Goal: Task Accomplishment & Management: Complete application form

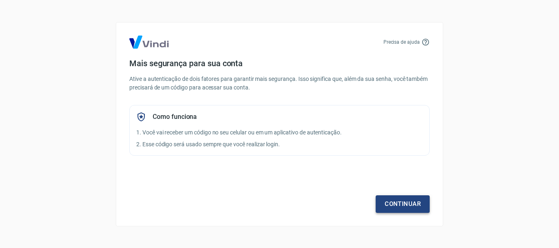
click at [389, 202] on link "Continuar" at bounding box center [402, 203] width 54 height 17
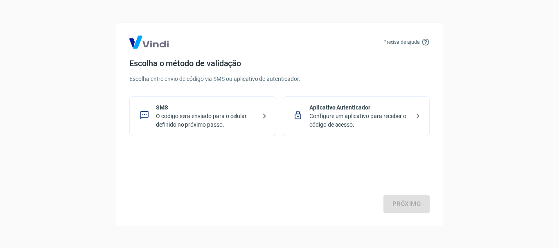
click at [404, 202] on div "Próximo" at bounding box center [279, 179] width 300 height 67
click at [362, 117] on p "Configure um aplicativo para receber o código de acesso." at bounding box center [359, 120] width 100 height 17
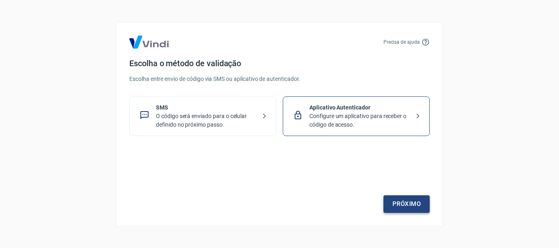
click at [404, 209] on link "Próximo" at bounding box center [406, 203] width 46 height 17
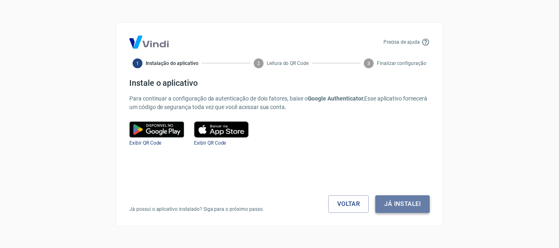
click at [404, 202] on button "Já instalei" at bounding box center [402, 203] width 54 height 17
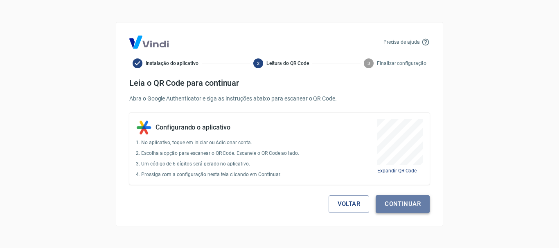
click at [407, 207] on button "Continuar" at bounding box center [402, 203] width 54 height 17
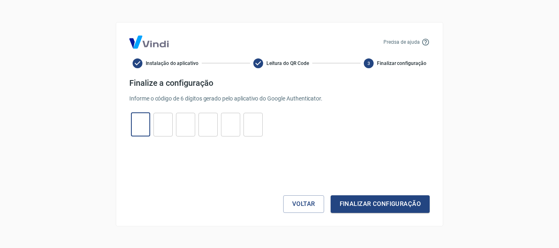
click at [136, 124] on input "tel" at bounding box center [140, 125] width 19 height 18
type input "2"
type input "3"
type input "2"
type input "3"
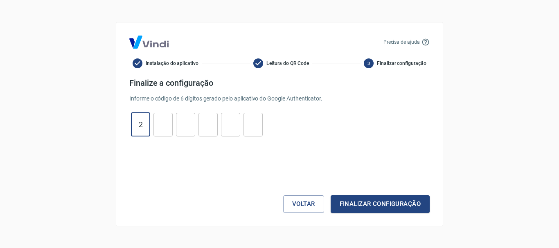
type input "2"
type input "0"
type input "4"
type input "8"
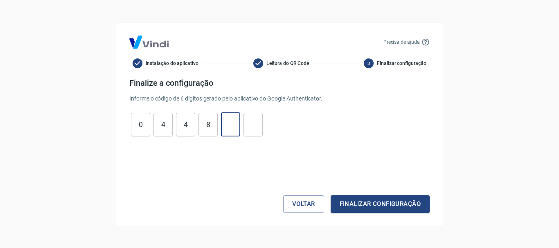
type input "7"
click at [407, 201] on button "Finalizar configuração" at bounding box center [379, 203] width 99 height 17
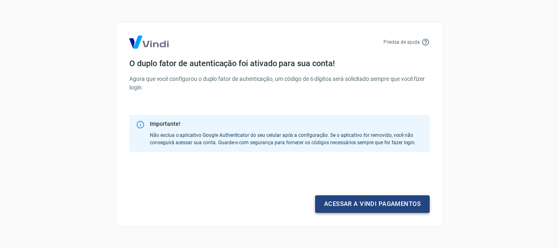
click at [373, 202] on link "Acessar a Vindi pagamentos" at bounding box center [372, 203] width 115 height 17
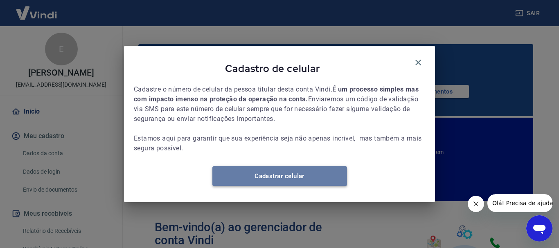
click at [326, 181] on link "Cadastrar celular" at bounding box center [279, 176] width 135 height 20
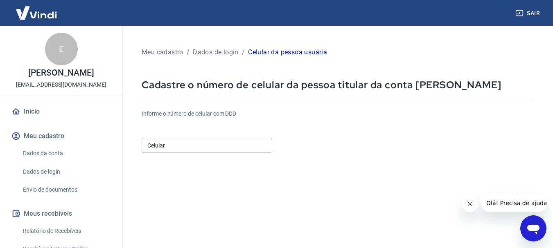
click at [245, 148] on input "Celular" at bounding box center [207, 145] width 130 height 15
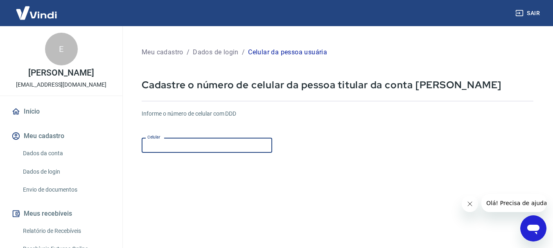
type input "(47) 98925-7723"
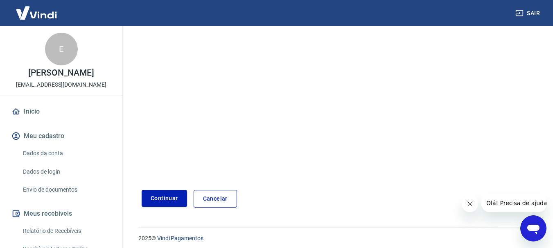
scroll to position [139, 0]
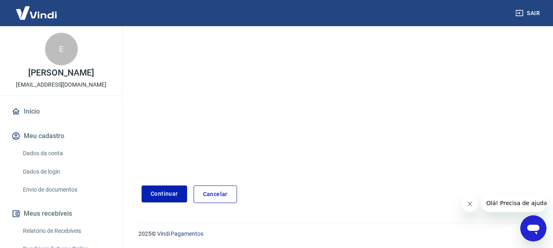
click at [158, 194] on button "Continuar" at bounding box center [164, 194] width 45 height 17
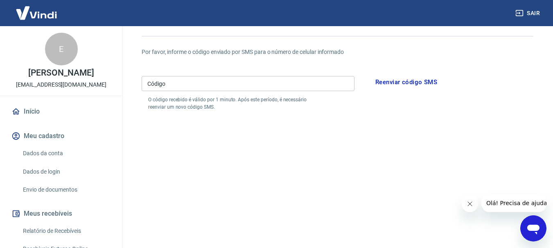
scroll to position [16, 0]
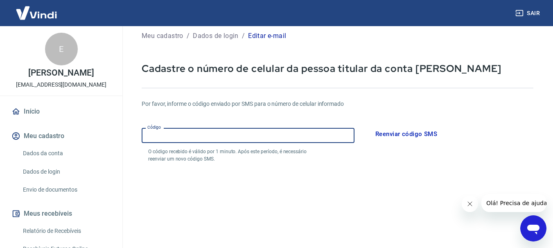
click at [190, 134] on input "Código" at bounding box center [248, 135] width 213 height 15
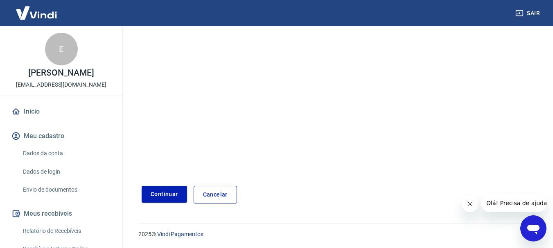
scroll to position [170, 0]
type input "965143"
click at [171, 197] on button "Continuar" at bounding box center [164, 194] width 45 height 17
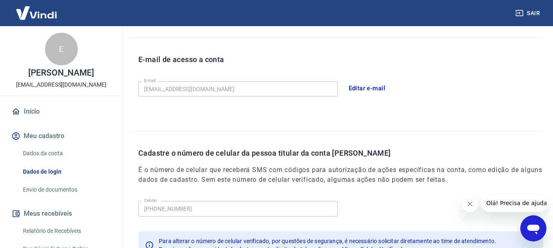
scroll to position [276, 0]
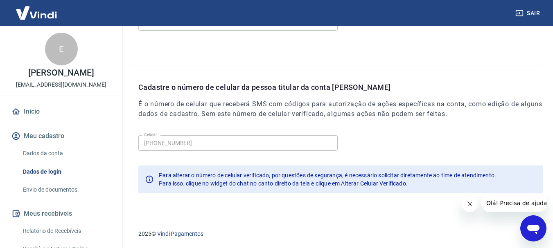
click at [40, 111] on link "Início" at bounding box center [61, 112] width 103 height 18
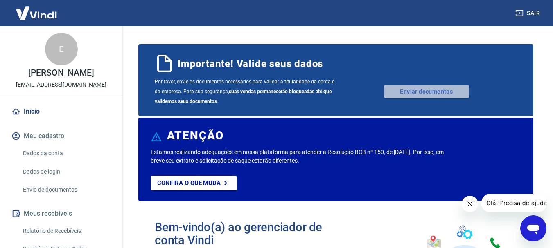
click at [404, 92] on link "Enviar documentos" at bounding box center [426, 91] width 85 height 13
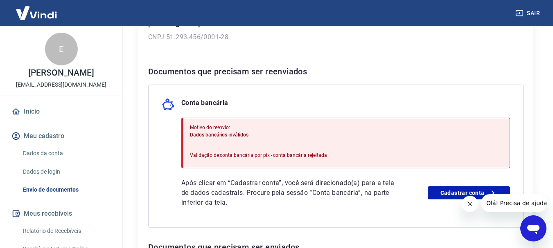
scroll to position [204, 0]
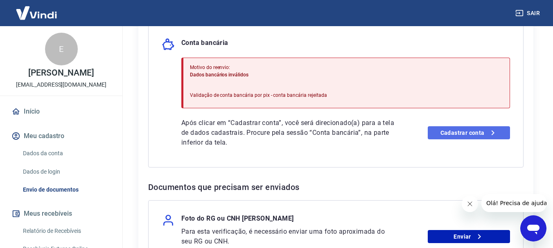
click at [457, 132] on link "Cadastrar conta" at bounding box center [468, 132] width 82 height 13
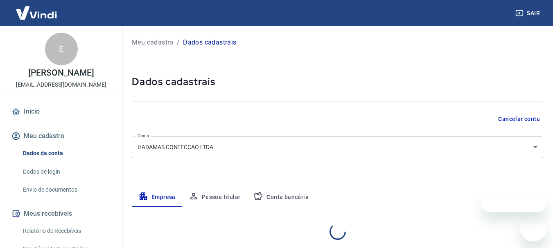
select select "SC"
select select "business"
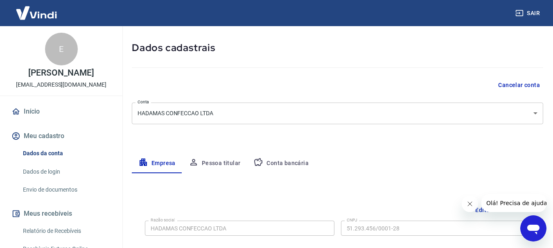
scroll to position [14, 0]
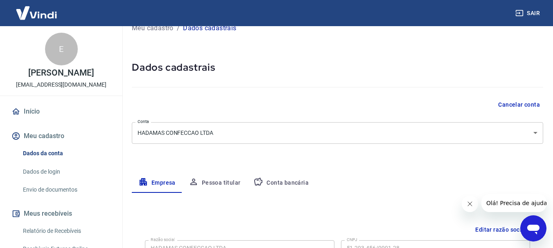
click at [235, 184] on button "Pessoa titular" at bounding box center [214, 183] width 65 height 20
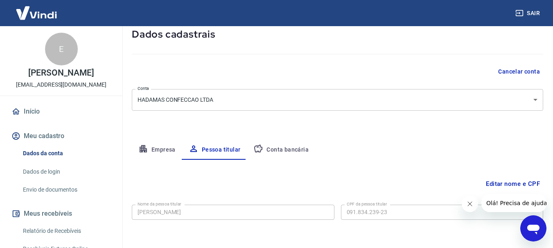
scroll to position [79, 0]
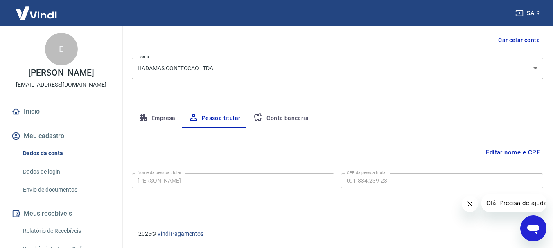
click at [289, 117] on button "Conta bancária" at bounding box center [281, 119] width 68 height 20
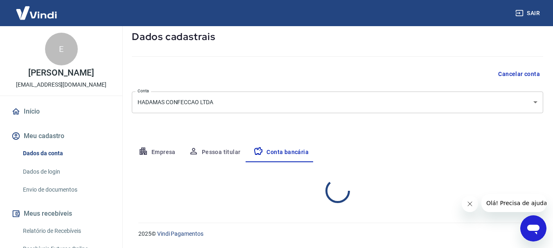
select select "1"
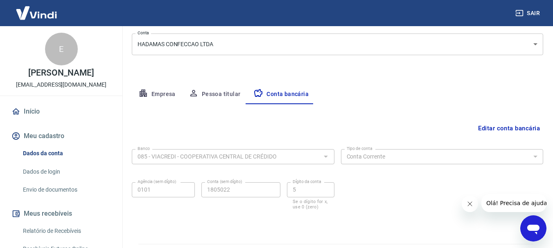
scroll to position [124, 0]
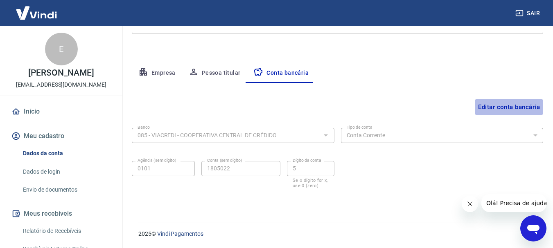
click at [511, 103] on button "Editar conta bancária" at bounding box center [508, 107] width 68 height 16
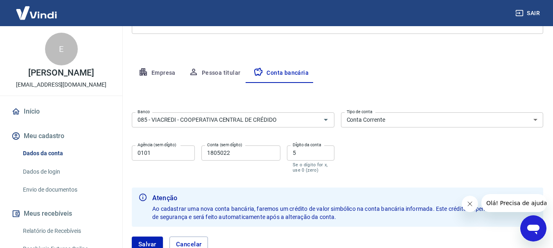
click at [306, 157] on input "5" at bounding box center [310, 153] width 47 height 15
type input "0"
click at [153, 240] on button "Salvar" at bounding box center [147, 245] width 31 height 16
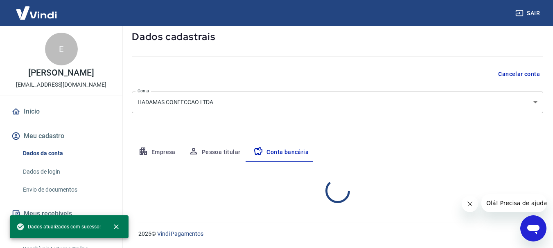
select select "1"
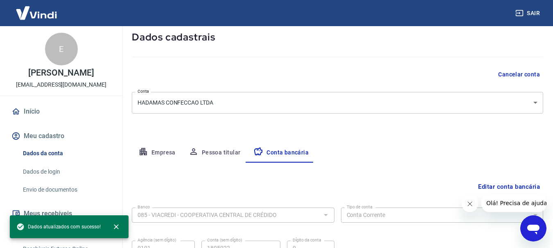
scroll to position [0, 0]
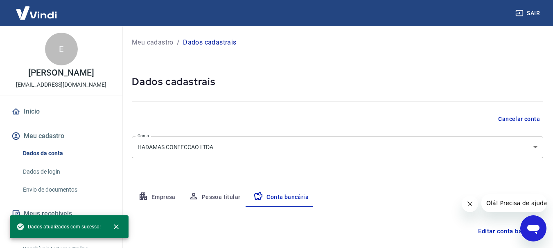
click at [44, 115] on link "Início" at bounding box center [61, 112] width 103 height 18
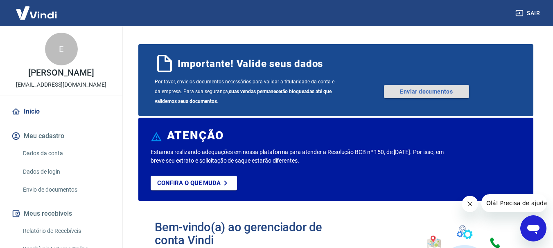
click at [454, 94] on link "Enviar documentos" at bounding box center [426, 91] width 85 height 13
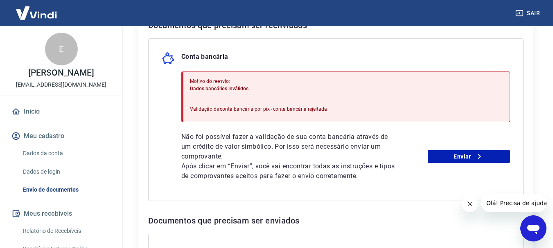
scroll to position [204, 0]
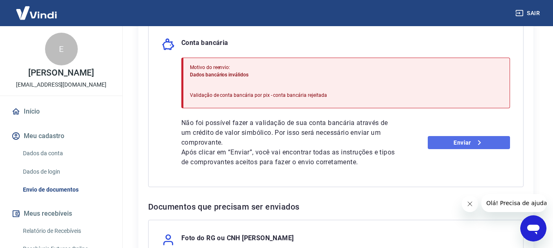
click at [432, 141] on link "Enviar" at bounding box center [468, 142] width 82 height 13
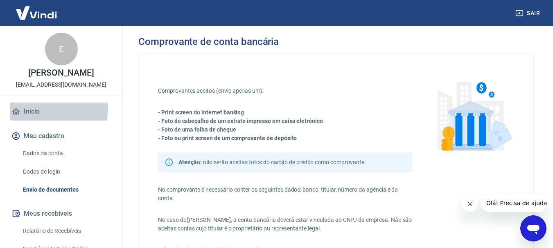
click at [20, 107] on link "Início" at bounding box center [61, 112] width 103 height 18
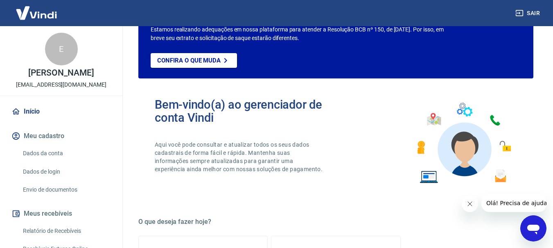
scroll to position [41, 0]
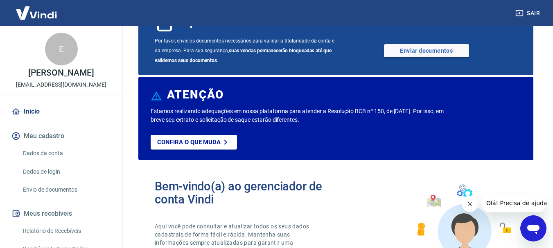
click at [56, 148] on link "Dados da conta" at bounding box center [66, 153] width 93 height 17
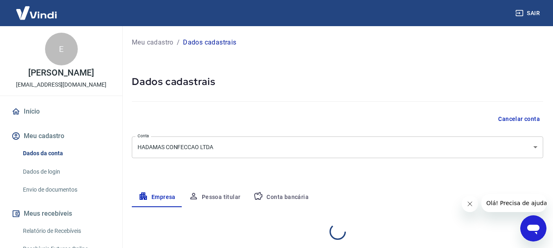
select select "SC"
select select "business"
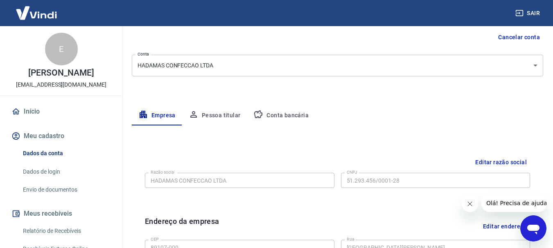
click at [285, 112] on button "Conta bancária" at bounding box center [281, 116] width 68 height 20
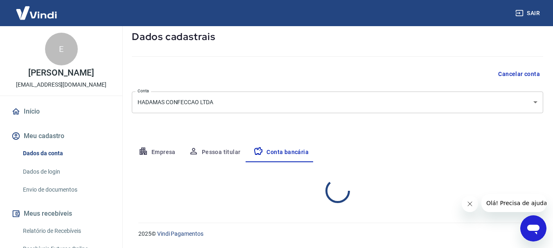
select select "1"
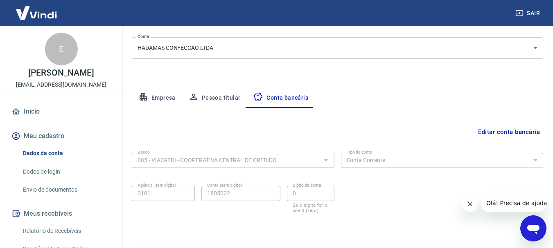
scroll to position [124, 0]
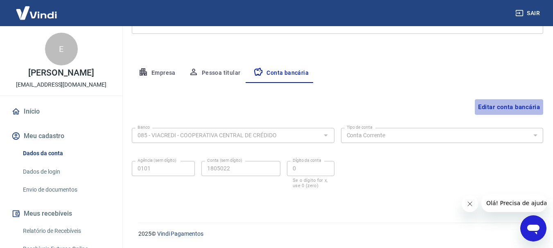
click at [523, 110] on button "Editar conta bancária" at bounding box center [508, 107] width 68 height 16
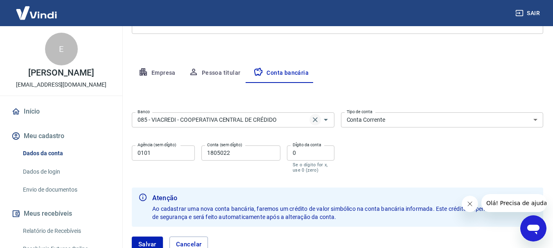
click at [317, 116] on icon "Clear" at bounding box center [315, 120] width 8 height 8
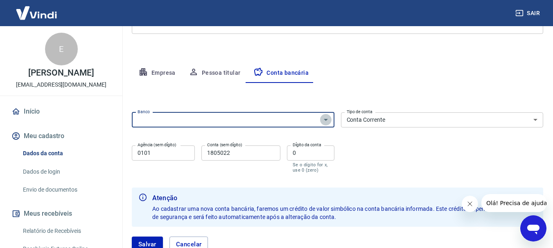
click at [324, 118] on icon "Abrir" at bounding box center [326, 120] width 10 height 10
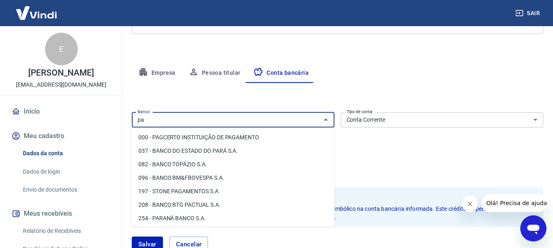
type input "p"
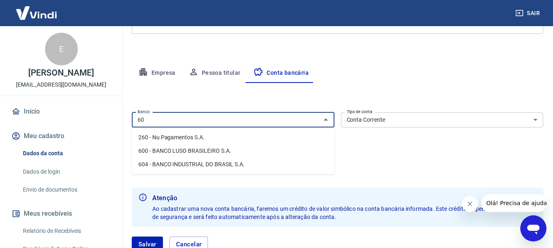
type input "6"
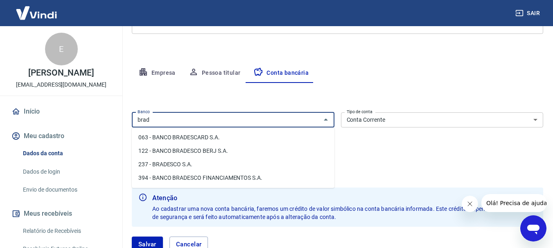
click at [194, 167] on li "237 - BRADESCO S.A." at bounding box center [233, 164] width 202 height 13
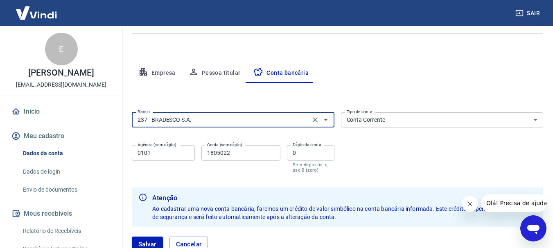
type input "237 - BRADESCO S.A."
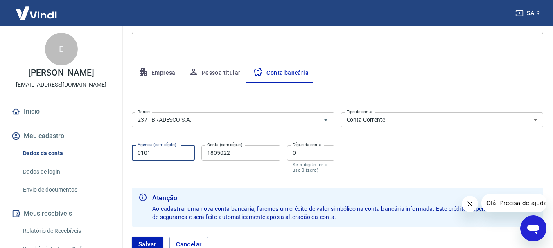
drag, startPoint x: 181, startPoint y: 155, endPoint x: 126, endPoint y: 155, distance: 54.4
click at [126, 155] on div "Meu cadastro / Dados cadastrais Dados cadastrais Cancelar conta Conta HADAMAS C…" at bounding box center [337, 87] width 431 height 370
type input "1854"
drag, startPoint x: 238, startPoint y: 151, endPoint x: 186, endPoint y: 155, distance: 52.9
click at [186, 155] on div "Agência (sem dígito) 1854 Agência (sem dígito) Conta (sem dígito) 1805022 Conta…" at bounding box center [233, 158] width 202 height 32
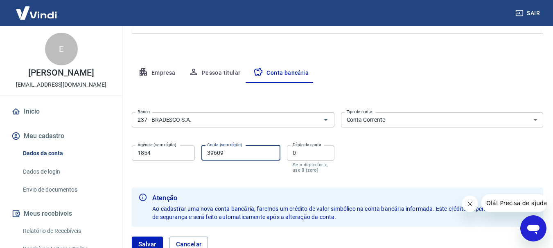
type input "39609"
drag, startPoint x: 299, startPoint y: 158, endPoint x: 294, endPoint y: 158, distance: 4.9
click at [294, 158] on input "0" at bounding box center [310, 153] width 47 height 15
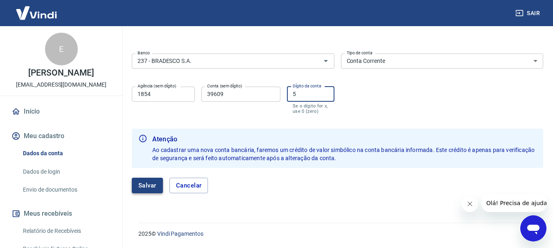
type input "5"
click at [151, 184] on button "Salvar" at bounding box center [147, 186] width 31 height 16
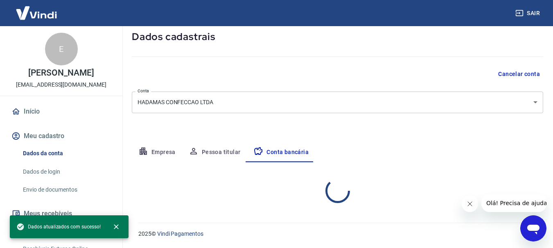
select select "1"
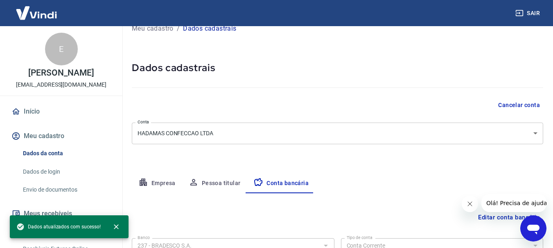
scroll to position [0, 0]
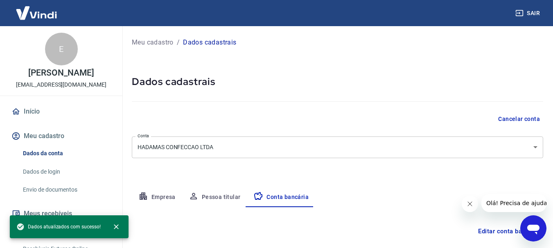
click at [164, 37] on div "Meu cadastro / Dados cadastrais" at bounding box center [337, 42] width 411 height 13
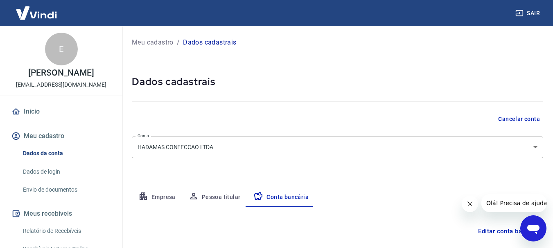
click at [164, 39] on p "Meu cadastro" at bounding box center [153, 43] width 42 height 10
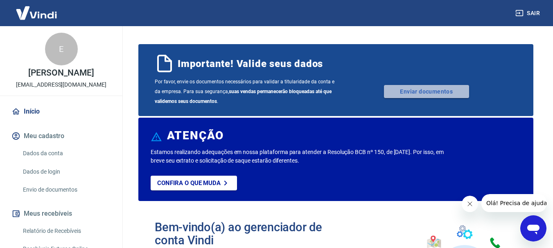
click at [410, 85] on link "Enviar documentos" at bounding box center [426, 91] width 85 height 13
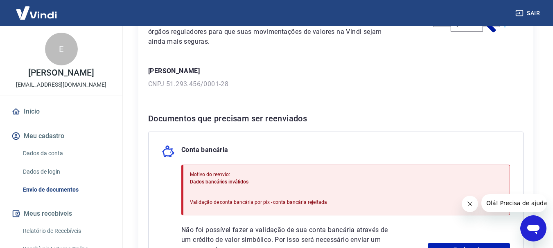
scroll to position [164, 0]
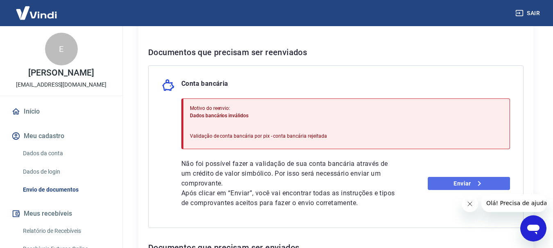
click at [449, 182] on link "Enviar" at bounding box center [468, 183] width 82 height 13
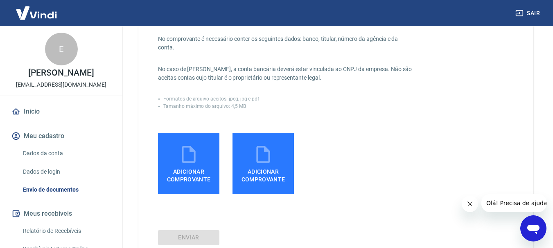
scroll to position [164, 0]
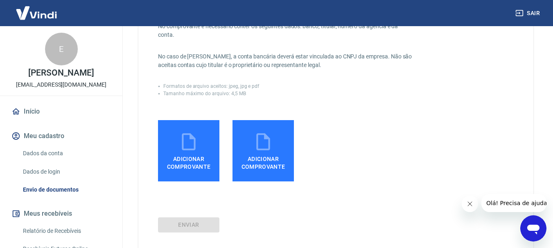
click at [198, 151] on icon at bounding box center [188, 142] width 20 height 20
click at [0, 0] on input "Adicionar comprovante" at bounding box center [0, 0] width 0 height 0
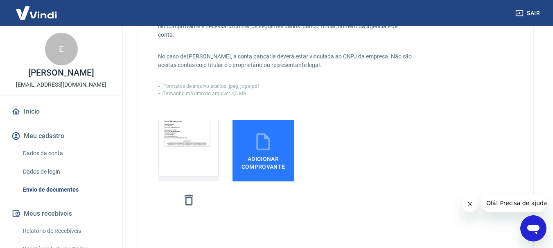
scroll to position [250, 0]
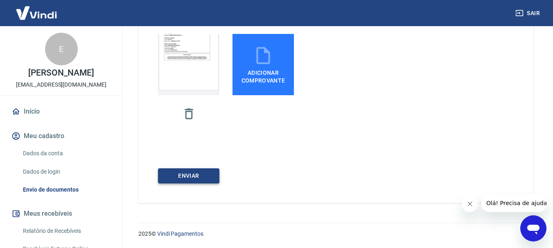
click at [205, 180] on div "Comprovantes aceitos (envie apenas um): - Print screen do internet banking - Fo…" at bounding box center [335, 3] width 395 height 399
click at [204, 178] on button "ENVIAR" at bounding box center [188, 175] width 61 height 15
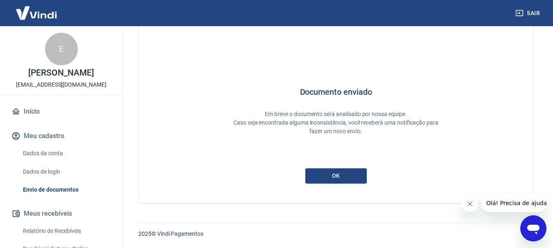
scroll to position [36, 0]
click at [358, 178] on button "ok" at bounding box center [335, 175] width 61 height 15
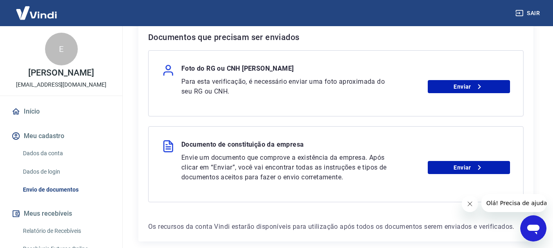
scroll to position [204, 0]
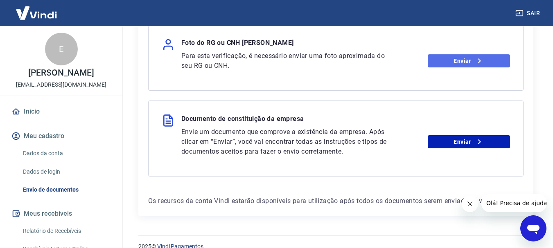
click at [465, 62] on link "Enviar" at bounding box center [468, 60] width 82 height 13
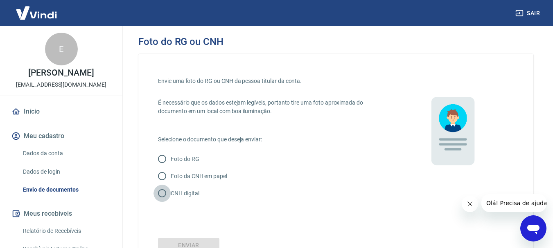
click at [163, 193] on input "CNH digital" at bounding box center [161, 193] width 17 height 17
radio input "true"
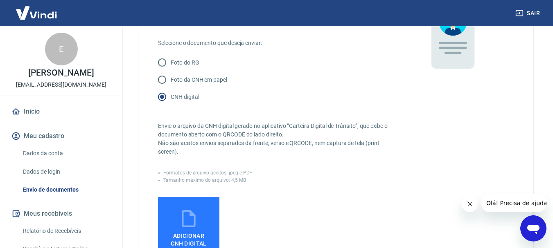
scroll to position [123, 0]
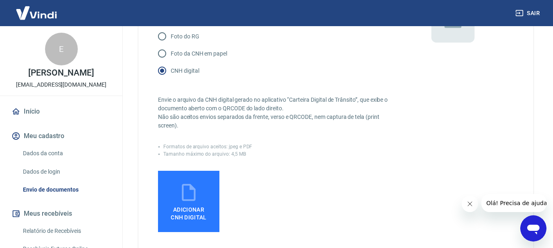
click at [193, 198] on icon at bounding box center [188, 192] width 20 height 20
click at [0, 0] on input "Adicionar CNH Digital" at bounding box center [0, 0] width 0 height 0
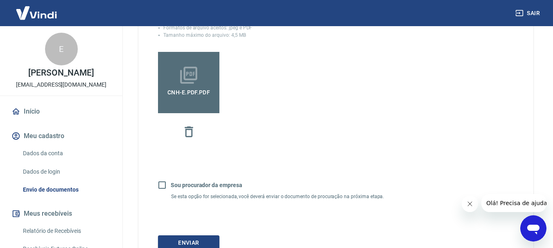
scroll to position [245, 0]
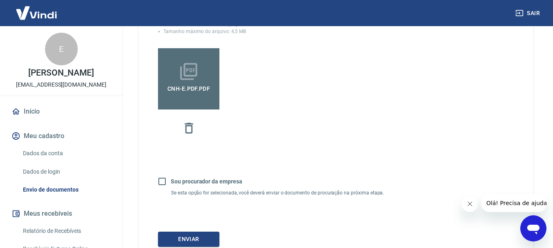
click at [160, 182] on input "Sou procurador da empresa" at bounding box center [161, 181] width 17 height 17
checkbox input "true"
click at [196, 243] on button "Continuar" at bounding box center [188, 239] width 61 height 15
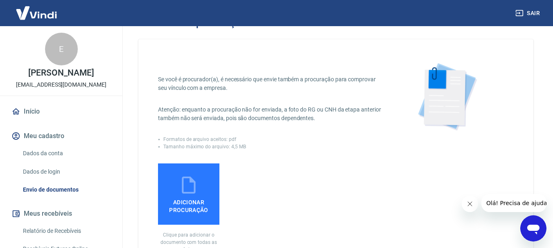
scroll to position [41, 0]
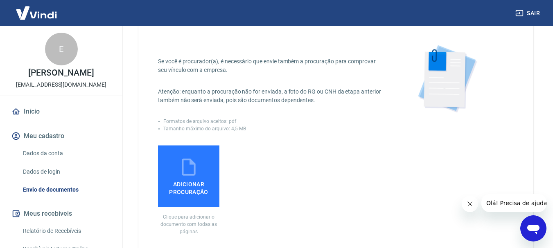
click at [188, 173] on icon at bounding box center [188, 167] width 20 height 20
click at [0, 0] on input "Adicionar procuração" at bounding box center [0, 0] width 0 height 0
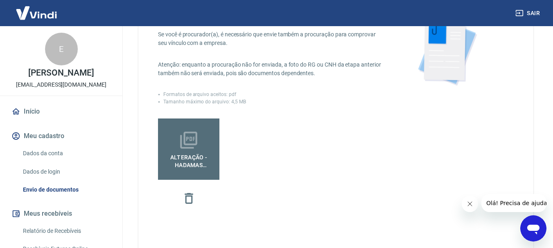
scroll to position [123, 0]
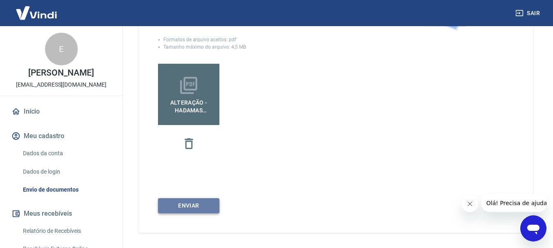
click at [195, 207] on button "Enviar" at bounding box center [188, 205] width 61 height 15
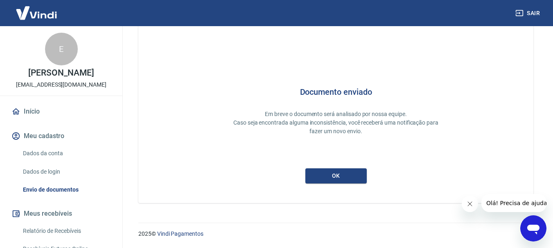
scroll to position [6, 0]
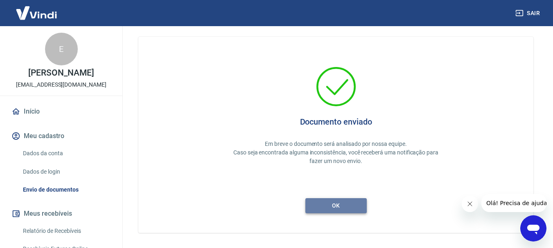
click at [328, 202] on button "ok" at bounding box center [335, 205] width 61 height 15
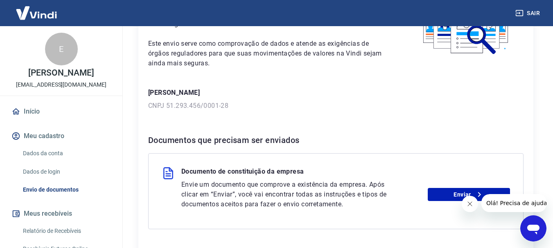
scroll to position [141, 0]
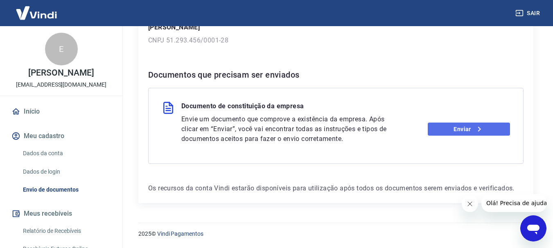
click at [439, 131] on link "Enviar" at bounding box center [468, 129] width 82 height 13
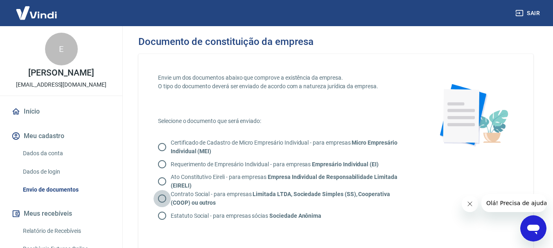
click at [160, 198] on input "Contrato Social - para empresas Limitada LTDA, Sociedade Simples (SS), Cooperat…" at bounding box center [161, 198] width 17 height 17
radio input "true"
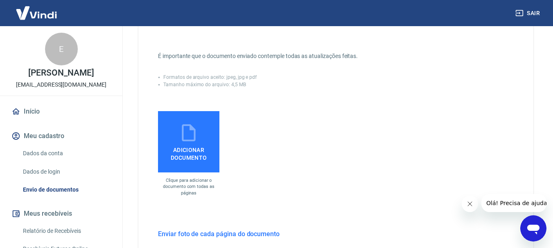
scroll to position [204, 0]
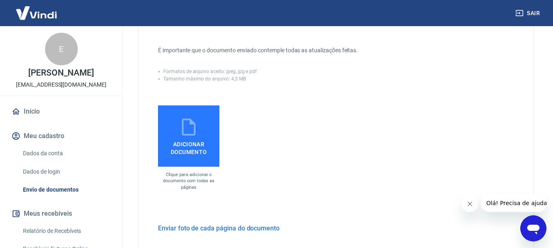
click at [178, 148] on span "Adicionar documento" at bounding box center [188, 146] width 55 height 18
click at [0, 0] on input "Adicionar documento" at bounding box center [0, 0] width 0 height 0
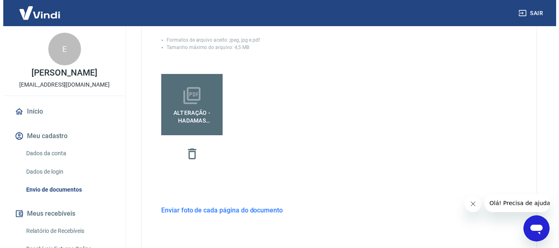
scroll to position [286, 0]
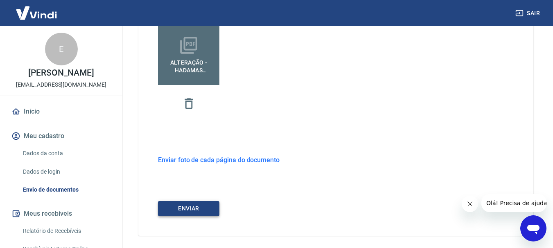
click at [202, 210] on button "ENVIAR" at bounding box center [188, 208] width 61 height 15
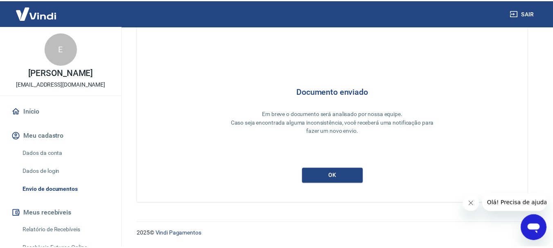
scroll to position [3, 0]
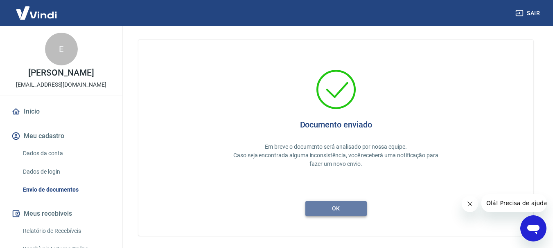
click at [333, 209] on button "ok" at bounding box center [335, 208] width 61 height 15
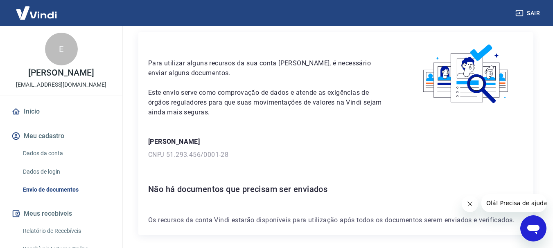
scroll to position [58, 0]
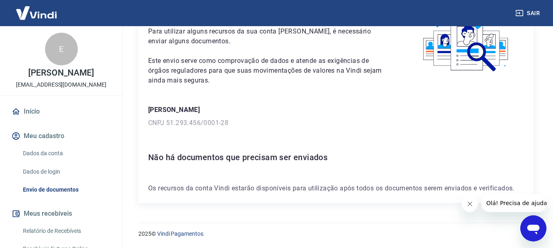
click at [50, 113] on link "Início" at bounding box center [61, 112] width 103 height 18
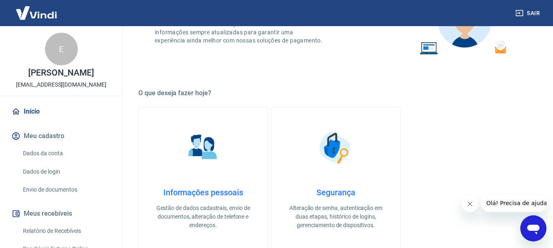
scroll to position [17, 0]
